Goal: Task Accomplishment & Management: Manage account settings

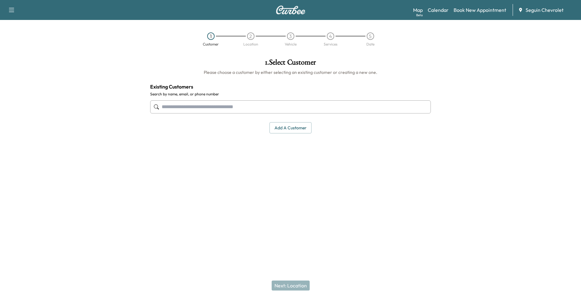
click at [435, 14] on div "Map Beta Calendar Book New Appointment Seguin Chevrolet" at bounding box center [494, 10] width 163 height 12
click at [438, 11] on link "Calendar" at bounding box center [438, 9] width 21 height 7
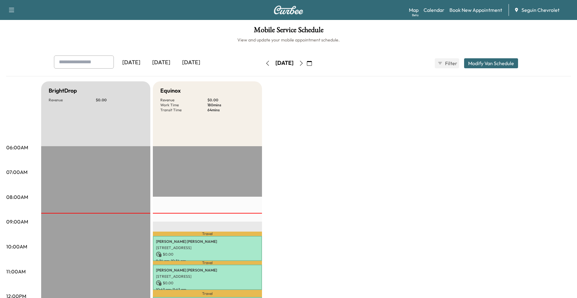
click at [306, 60] on button "button" at bounding box center [301, 63] width 11 height 10
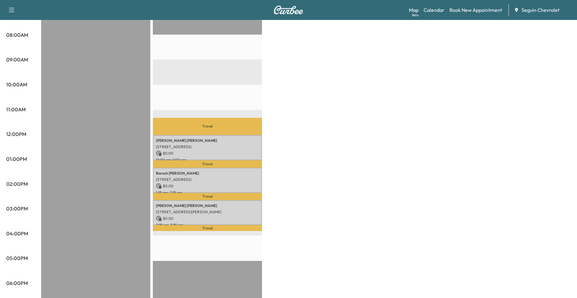
scroll to position [187, 0]
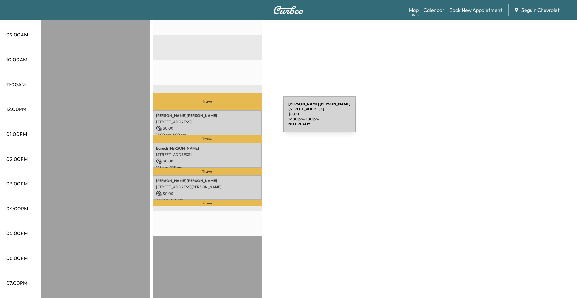
click at [236, 119] on p "[STREET_ADDRESS]" at bounding box center [207, 121] width 103 height 5
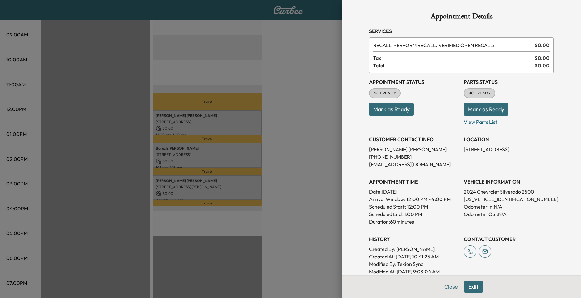
click at [236, 148] on div at bounding box center [290, 149] width 581 height 298
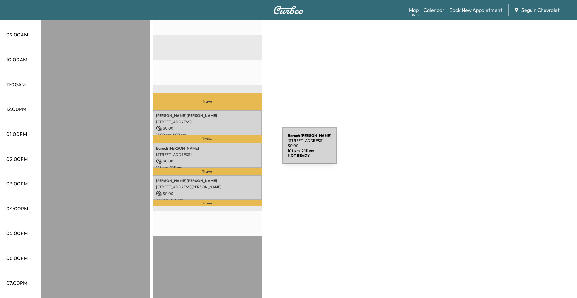
click at [235, 150] on div "[PERSON_NAME] Roman [STREET_ADDRESS] $ 0.00 1:18 pm - 2:18 pm" at bounding box center [207, 155] width 109 height 25
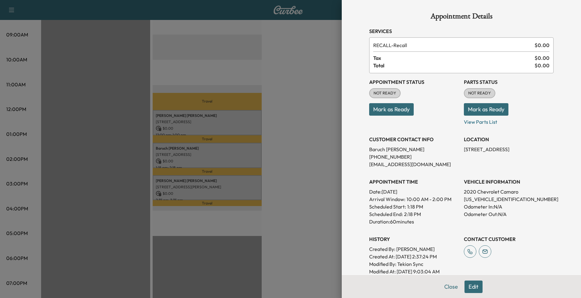
click at [267, 131] on div at bounding box center [290, 149] width 581 height 298
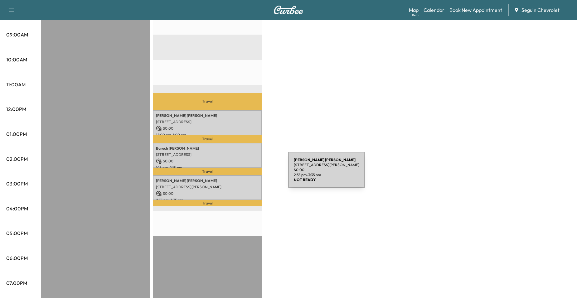
click at [232, 178] on p "[PERSON_NAME]" at bounding box center [207, 180] width 103 height 5
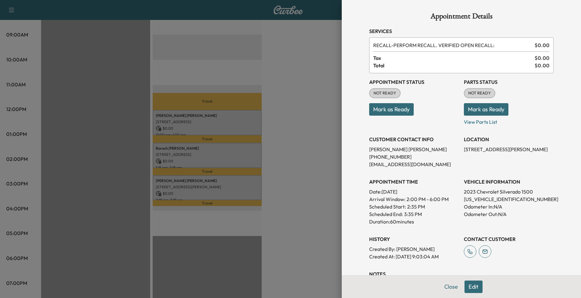
click at [255, 99] on div at bounding box center [290, 149] width 581 height 298
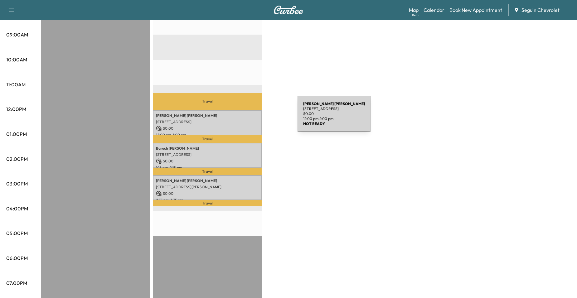
scroll to position [0, 0]
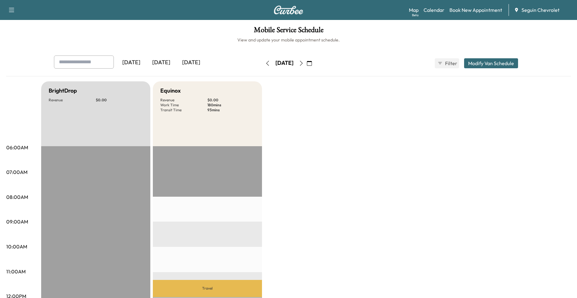
click at [306, 62] on button "button" at bounding box center [301, 63] width 11 height 10
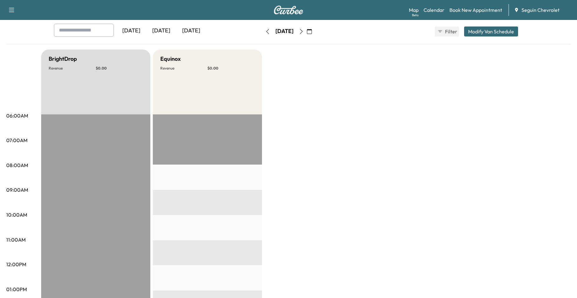
scroll to position [31, 0]
click at [306, 29] on button "button" at bounding box center [301, 32] width 11 height 10
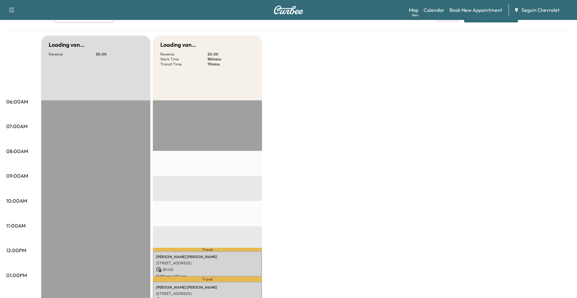
scroll to position [125, 0]
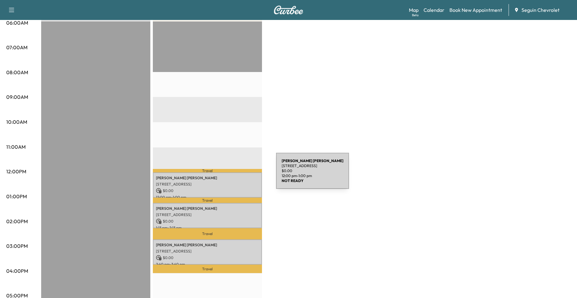
click at [229, 175] on p "[PERSON_NAME]" at bounding box center [207, 177] width 103 height 5
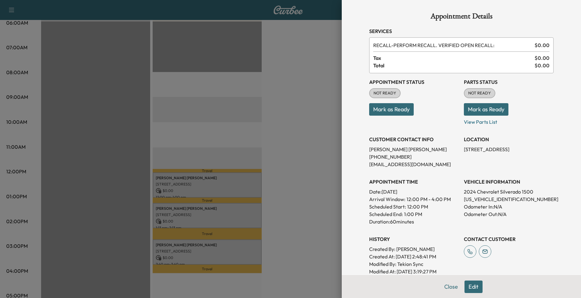
click at [320, 112] on div at bounding box center [290, 149] width 581 height 298
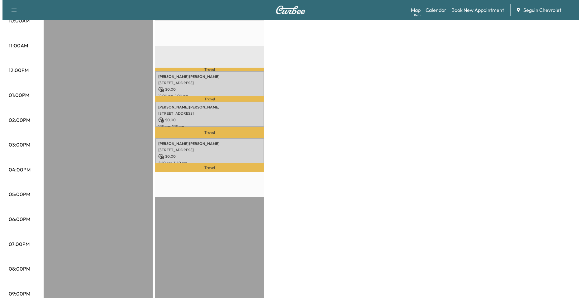
scroll to position [257, 0]
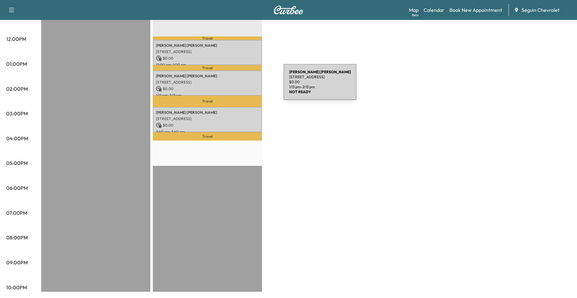
click at [237, 80] on p "[STREET_ADDRESS]" at bounding box center [207, 82] width 103 height 5
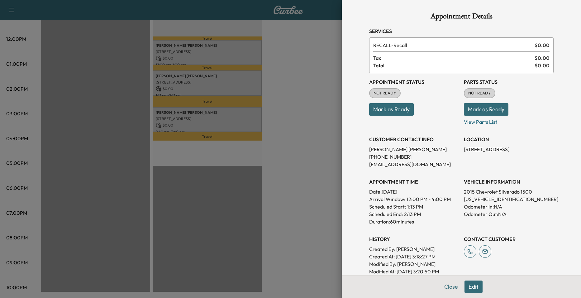
click at [297, 86] on div at bounding box center [290, 149] width 581 height 298
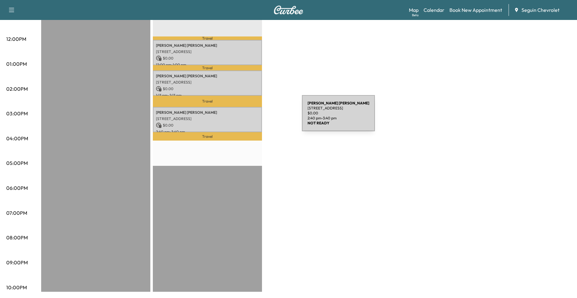
click at [255, 117] on p "[STREET_ADDRESS]" at bounding box center [207, 118] width 103 height 5
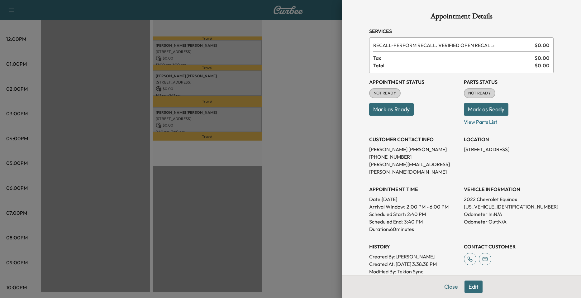
click at [246, 82] on div at bounding box center [290, 149] width 581 height 298
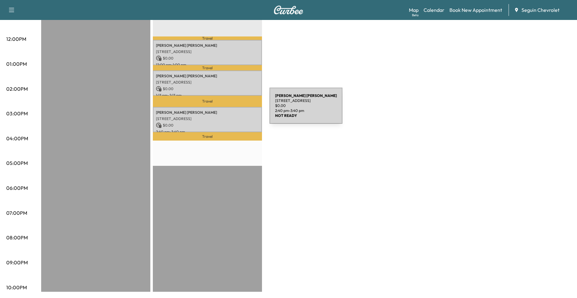
click at [223, 110] on p "[PERSON_NAME] [PERSON_NAME]" at bounding box center [207, 112] width 103 height 5
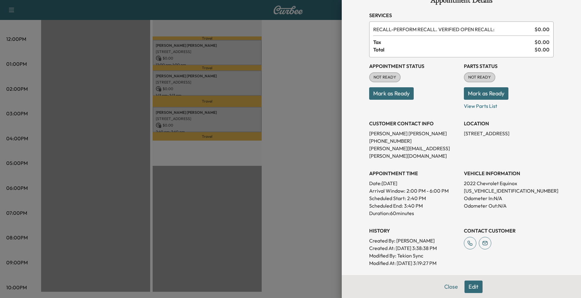
scroll to position [0, 0]
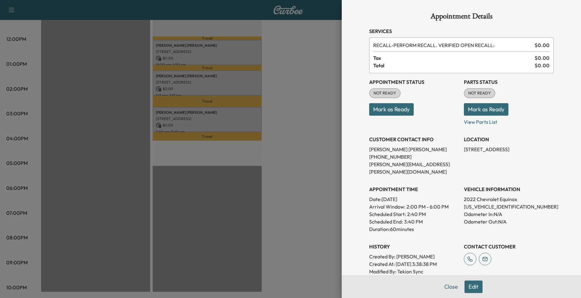
click at [263, 108] on div at bounding box center [290, 149] width 581 height 298
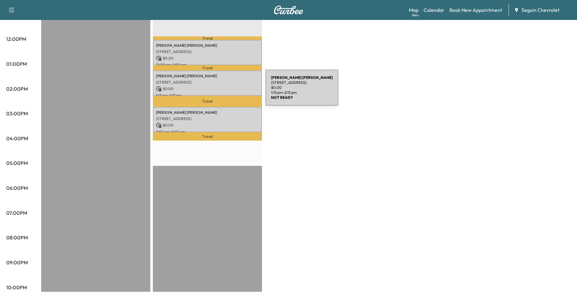
click at [218, 93] on p "1:13 pm - 2:13 pm" at bounding box center [207, 95] width 103 height 5
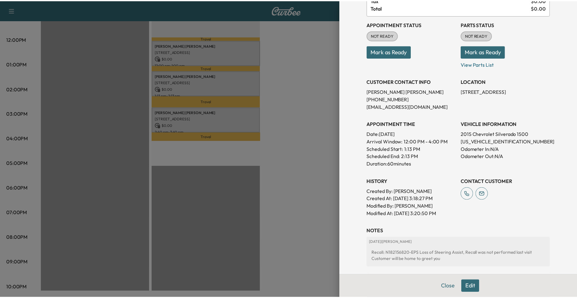
scroll to position [152, 0]
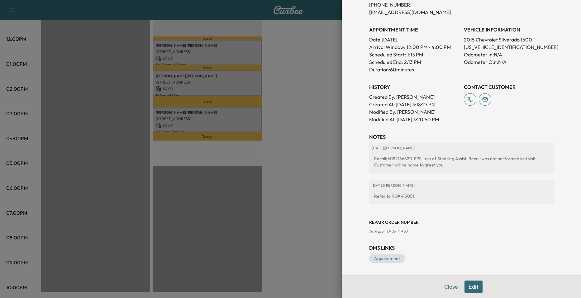
click at [335, 159] on div at bounding box center [290, 149] width 581 height 298
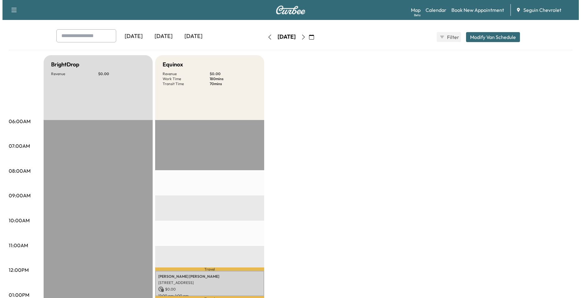
scroll to position [0, 0]
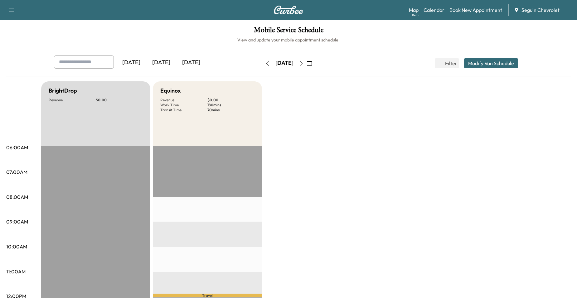
click at [306, 63] on div "[DATE]" at bounding box center [284, 63] width 44 height 10
click at [304, 63] on icon "button" at bounding box center [301, 63] width 5 height 5
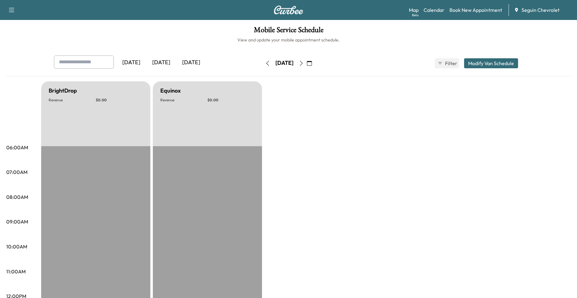
click at [306, 64] on div "[DATE]" at bounding box center [284, 63] width 44 height 10
click at [306, 64] on button "button" at bounding box center [301, 63] width 11 height 10
click at [304, 64] on icon "button" at bounding box center [301, 63] width 5 height 5
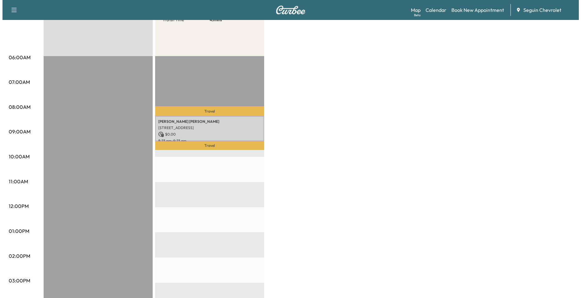
scroll to position [94, 0]
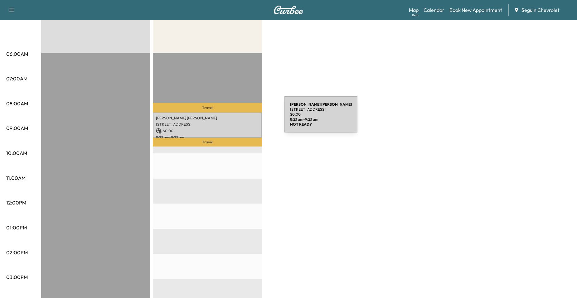
click at [237, 118] on p "[PERSON_NAME]" at bounding box center [207, 118] width 103 height 5
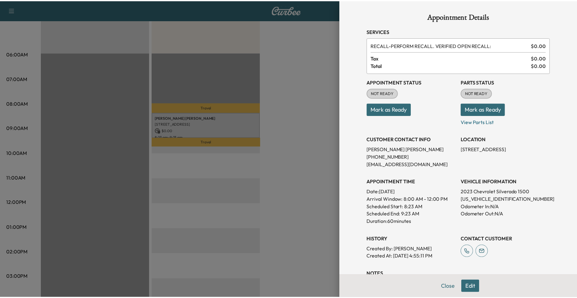
scroll to position [112, 0]
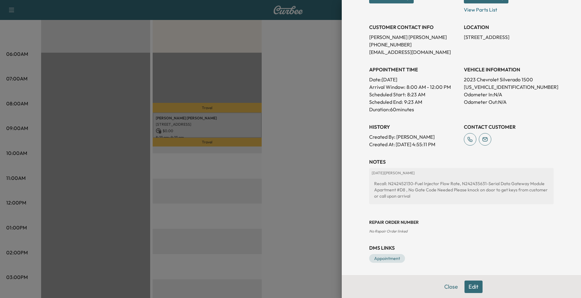
click at [289, 106] on div at bounding box center [290, 149] width 581 height 298
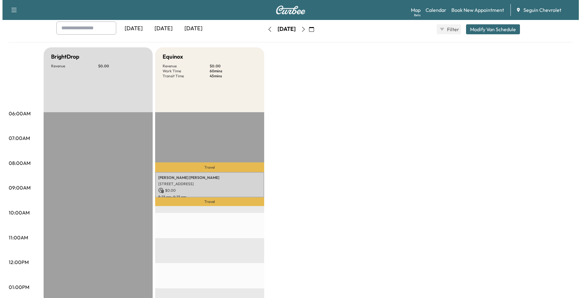
scroll to position [0, 0]
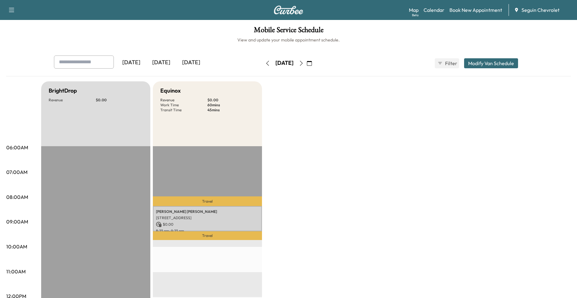
click at [306, 67] on button "button" at bounding box center [301, 63] width 11 height 10
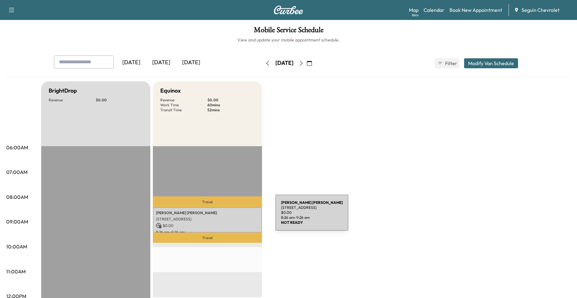
click at [229, 217] on p "[STREET_ADDRESS]" at bounding box center [207, 219] width 103 height 5
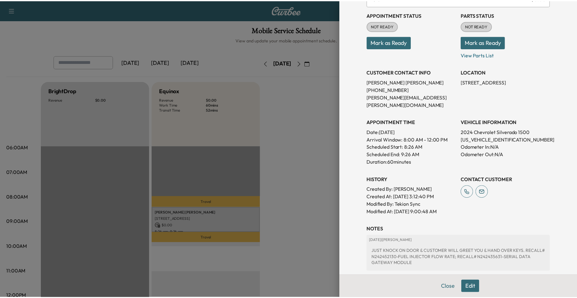
scroll to position [127, 0]
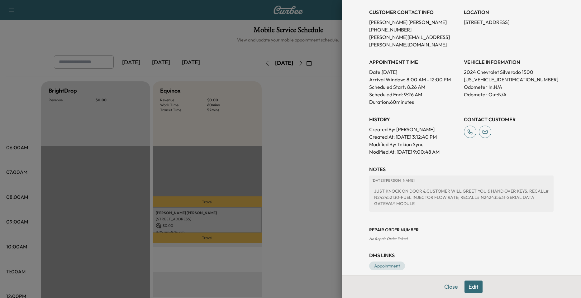
click at [296, 156] on div at bounding box center [290, 149] width 581 height 298
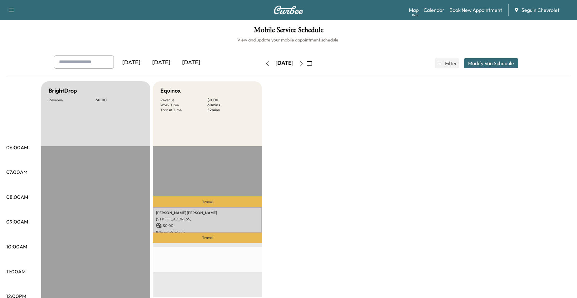
click at [314, 64] on button "button" at bounding box center [309, 63] width 11 height 10
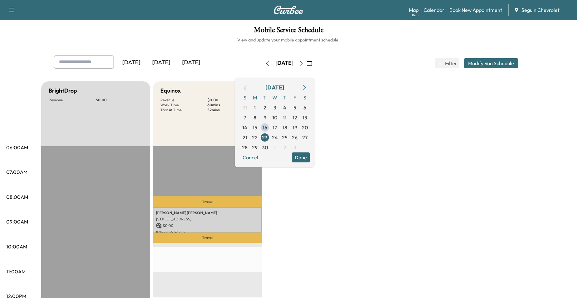
click at [304, 61] on icon "button" at bounding box center [301, 63] width 5 height 5
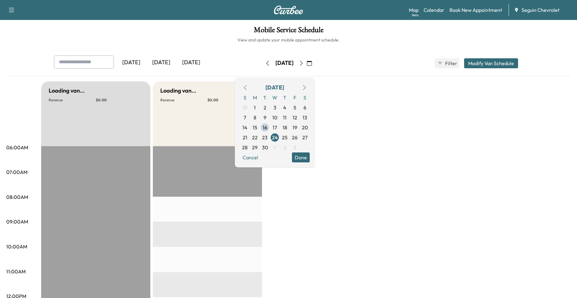
drag, startPoint x: 340, startPoint y: 99, endPoint x: 354, endPoint y: 121, distance: 25.9
click at [314, 65] on button "button" at bounding box center [309, 63] width 11 height 10
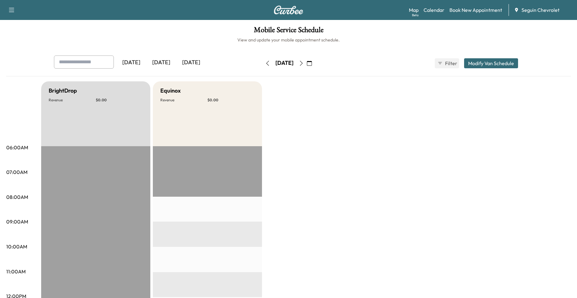
click at [304, 65] on icon "button" at bounding box center [301, 63] width 5 height 5
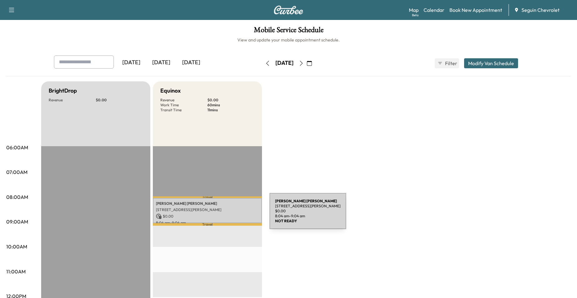
click at [223, 215] on p "$ 0.00" at bounding box center [207, 216] width 103 height 6
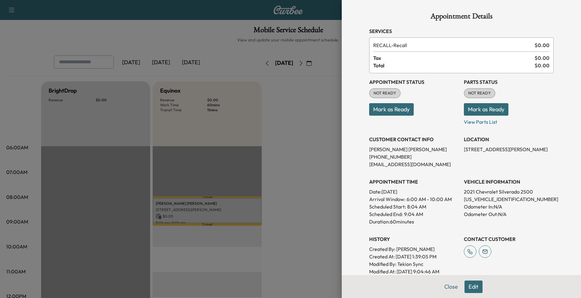
click at [231, 165] on div at bounding box center [290, 149] width 581 height 298
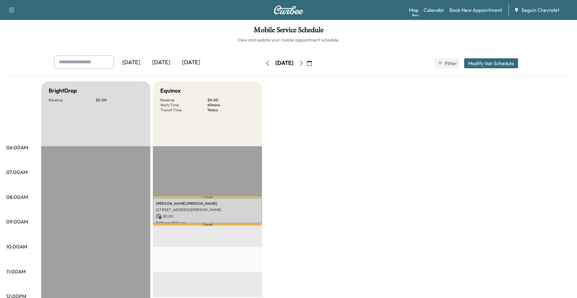
click at [304, 62] on icon "button" at bounding box center [301, 63] width 5 height 5
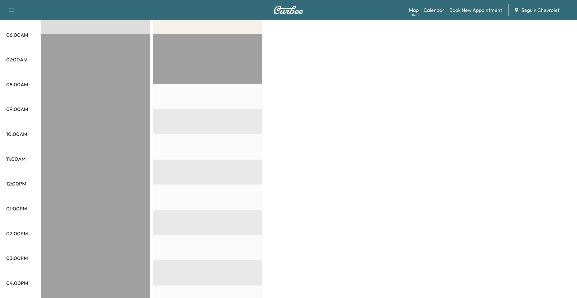
scroll to position [125, 0]
